Goal: Task Accomplishment & Management: Use online tool/utility

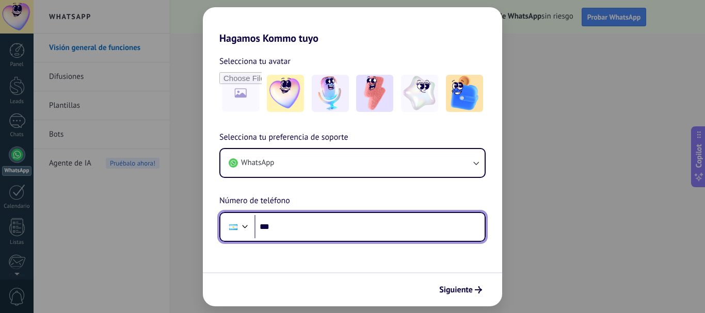
click at [369, 218] on input "***" at bounding box center [370, 227] width 230 height 24
type input "**********"
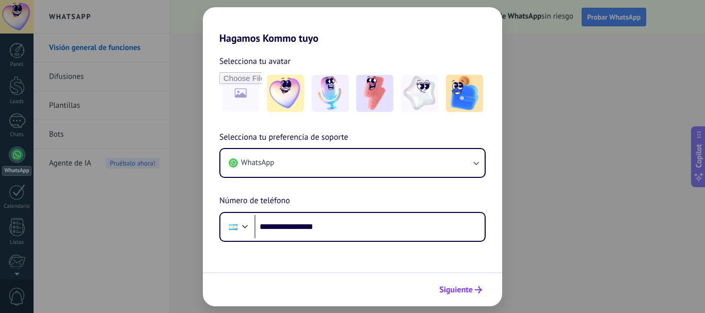
click at [466, 295] on button "Siguiente" at bounding box center [461, 290] width 52 height 18
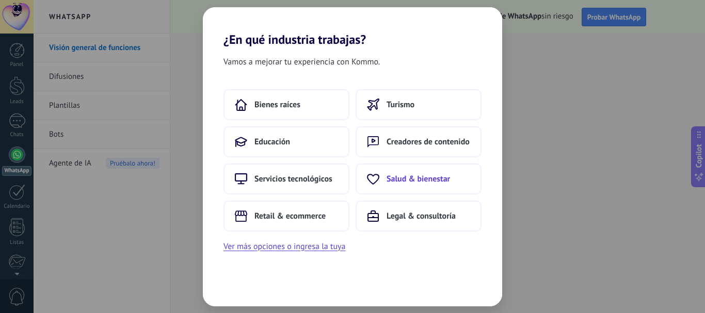
click at [389, 184] on button "Salud & bienestar" at bounding box center [419, 179] width 126 height 31
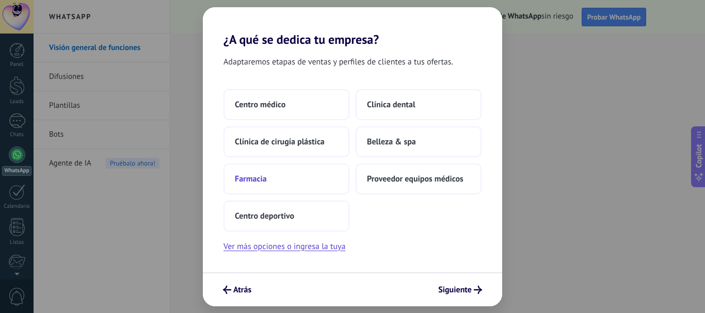
click at [275, 176] on button "Farmacia" at bounding box center [287, 179] width 126 height 31
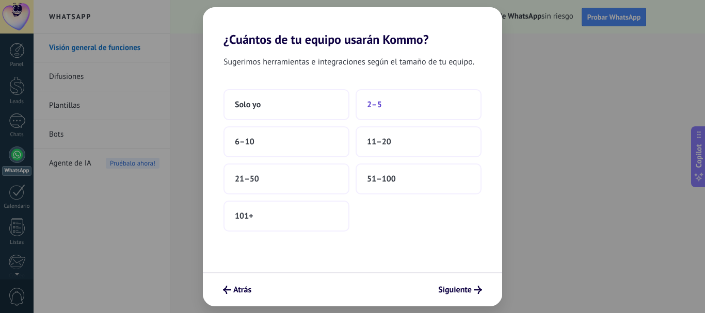
click at [376, 103] on span "2–5" at bounding box center [374, 105] width 15 height 10
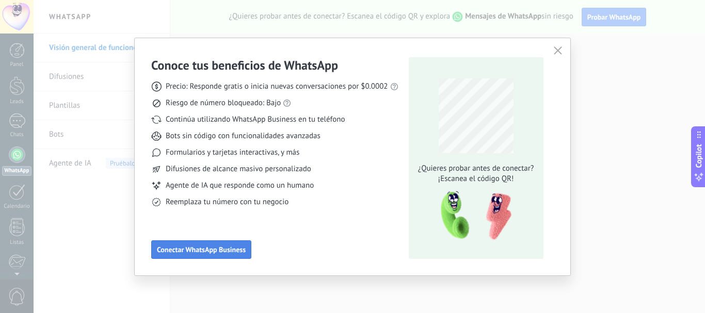
click at [224, 250] on span "Conectar WhatsApp Business" at bounding box center [201, 249] width 89 height 7
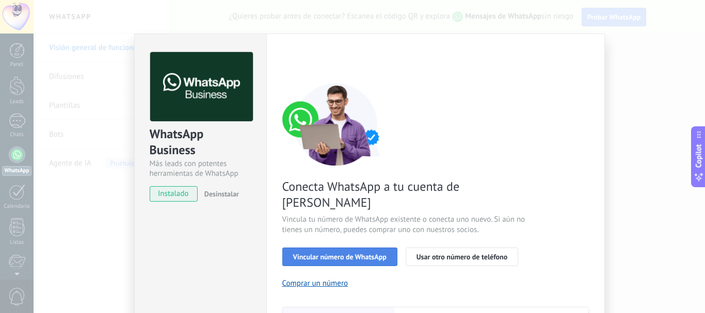
click at [316, 253] on span "Vincular número de WhatsApp" at bounding box center [339, 256] width 93 height 7
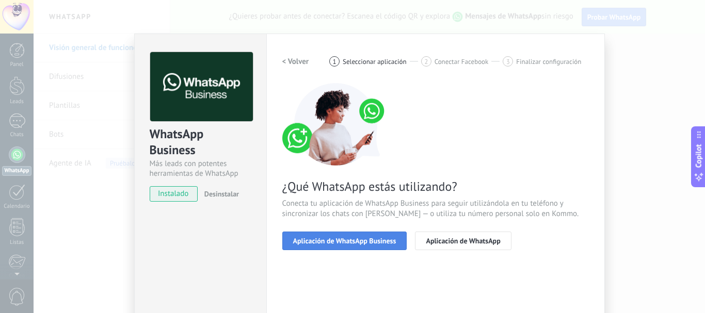
click at [346, 235] on button "Aplicación de WhatsApp Business" at bounding box center [344, 241] width 125 height 19
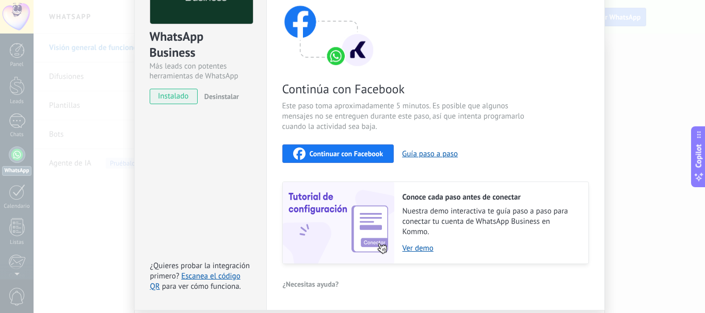
scroll to position [103, 0]
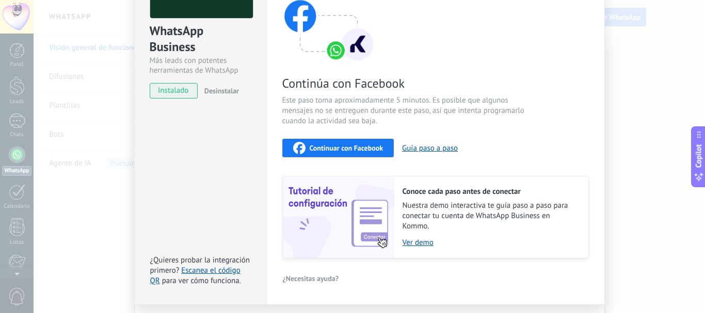
click at [326, 146] on span "Continuar con Facebook" at bounding box center [347, 148] width 74 height 7
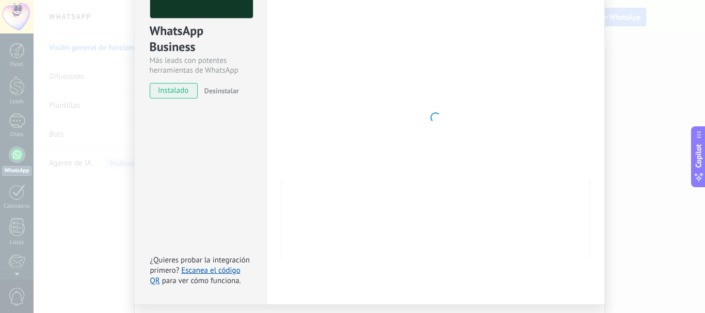
click at [68, 80] on div "WhatsApp Business Más leads con potentes herramientas de WhatsApp instalado Des…" at bounding box center [370, 156] width 672 height 313
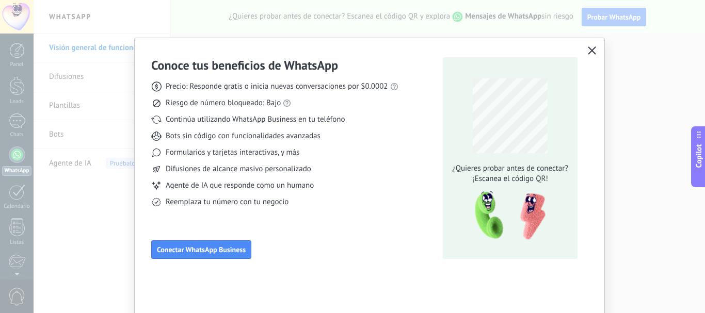
click at [589, 46] on button "button" at bounding box center [591, 51] width 13 height 14
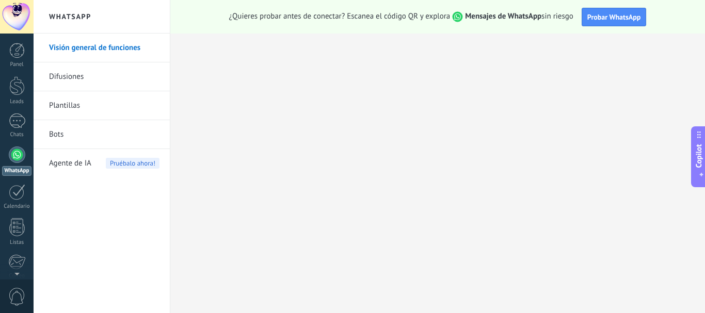
scroll to position [116, 0]
